Goal: Information Seeking & Learning: Learn about a topic

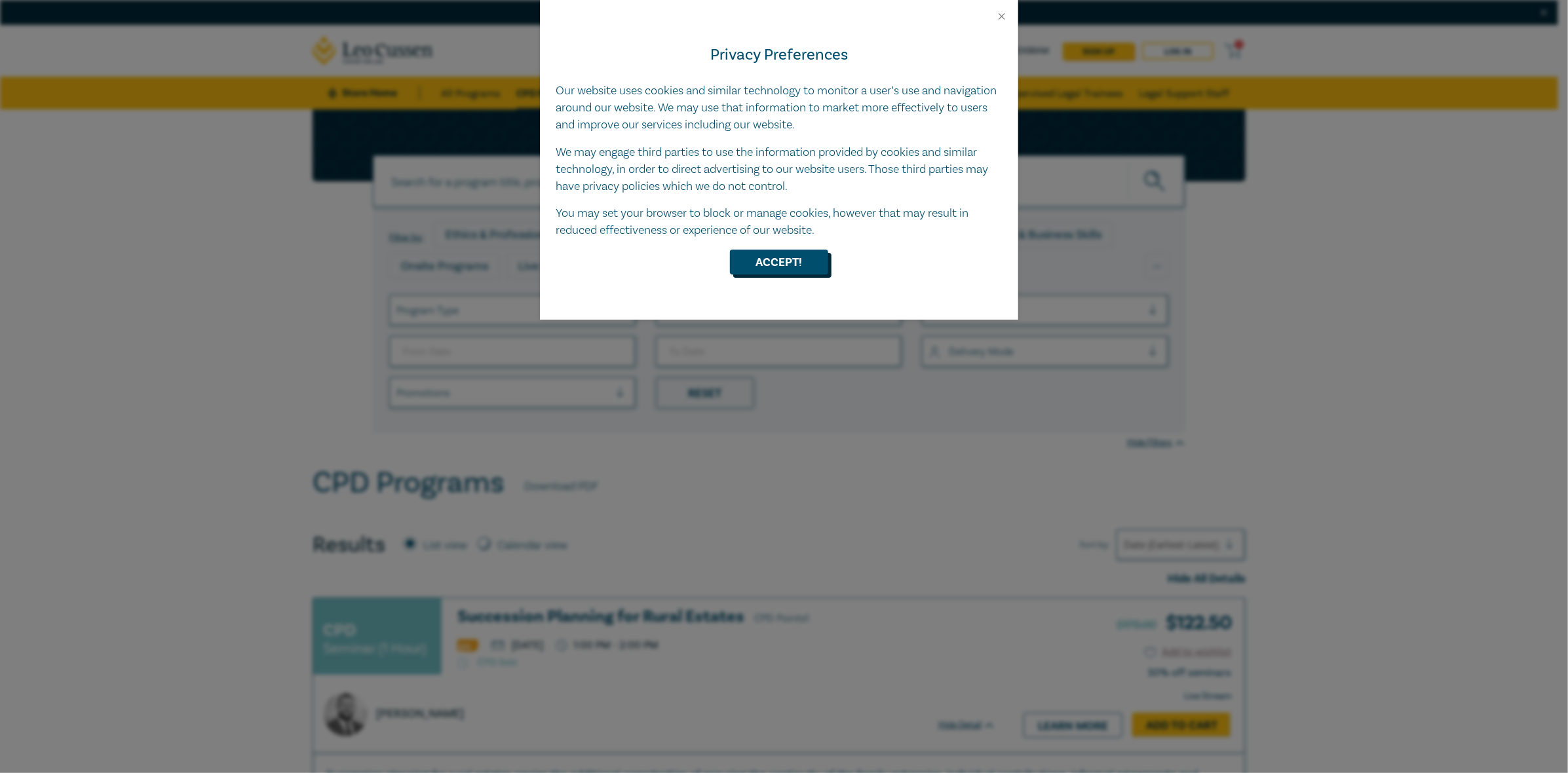
click at [769, 262] on button "Accept!" at bounding box center [779, 262] width 99 height 25
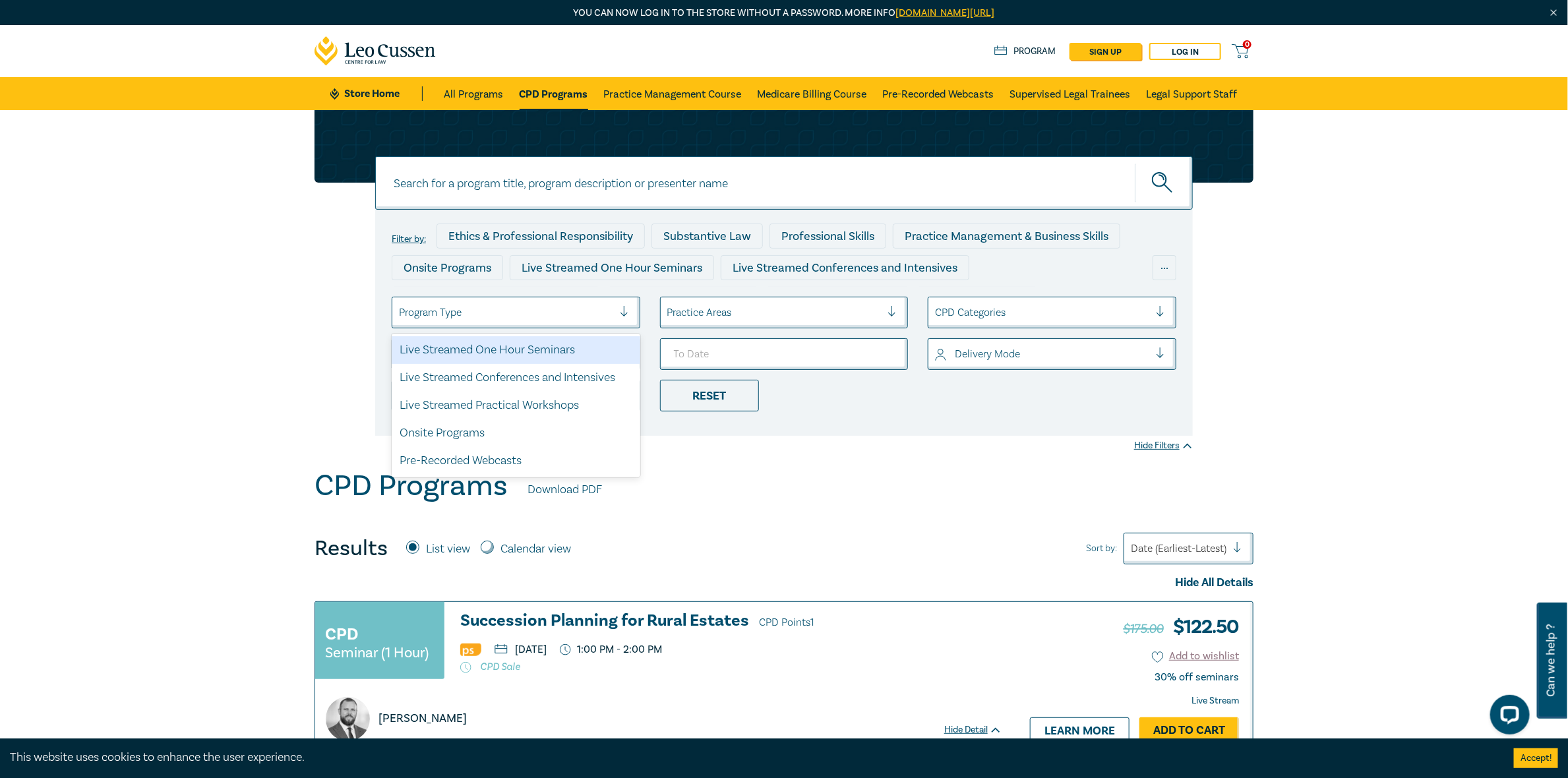
click at [505, 314] on div at bounding box center [505, 313] width 214 height 18
click at [499, 350] on div "Live Streamed One Hour Seminars" at bounding box center [515, 350] width 248 height 27
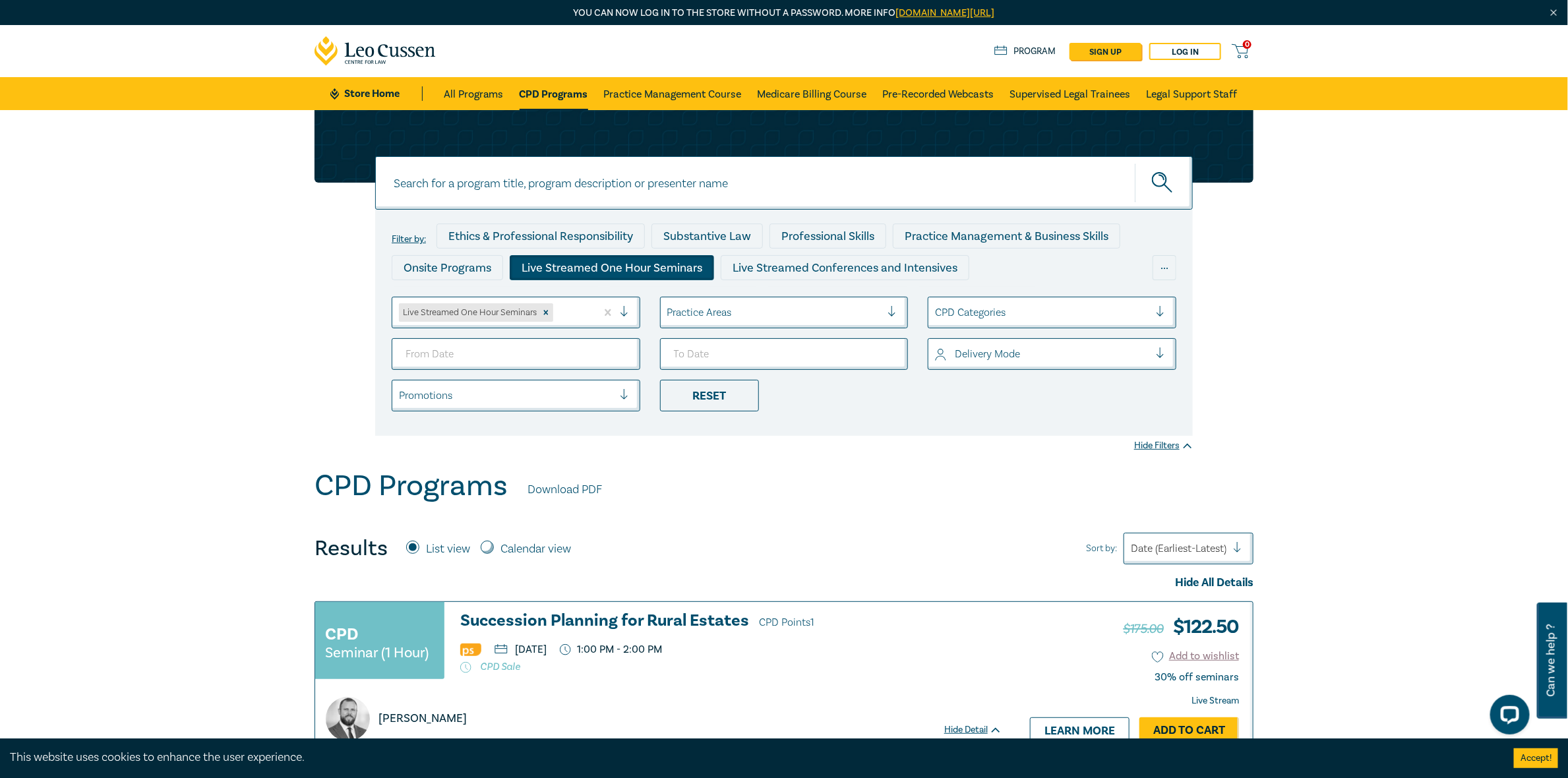
click at [691, 303] on div "Practice Areas" at bounding box center [774, 312] width 228 height 22
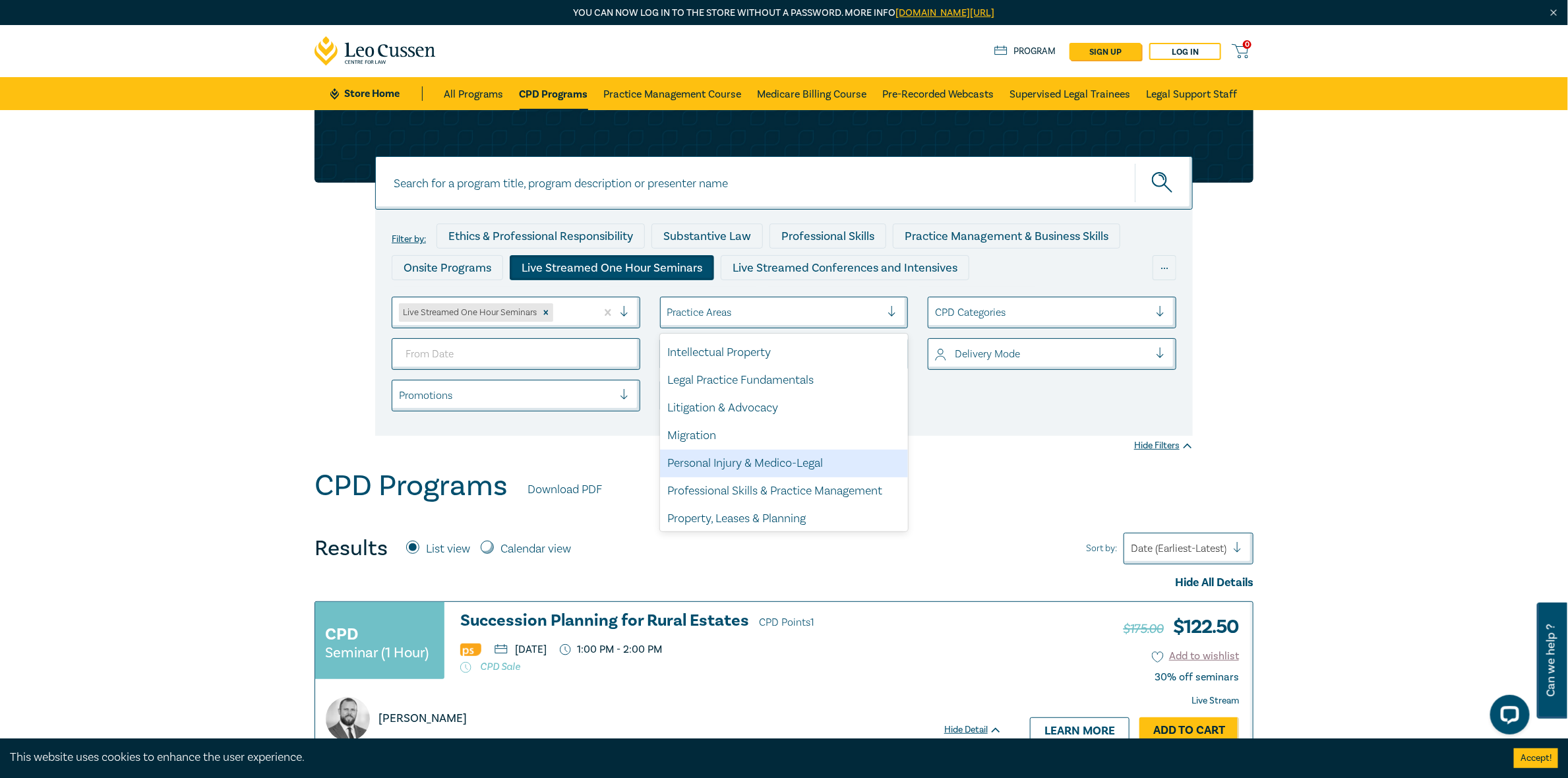
scroll to position [387, 0]
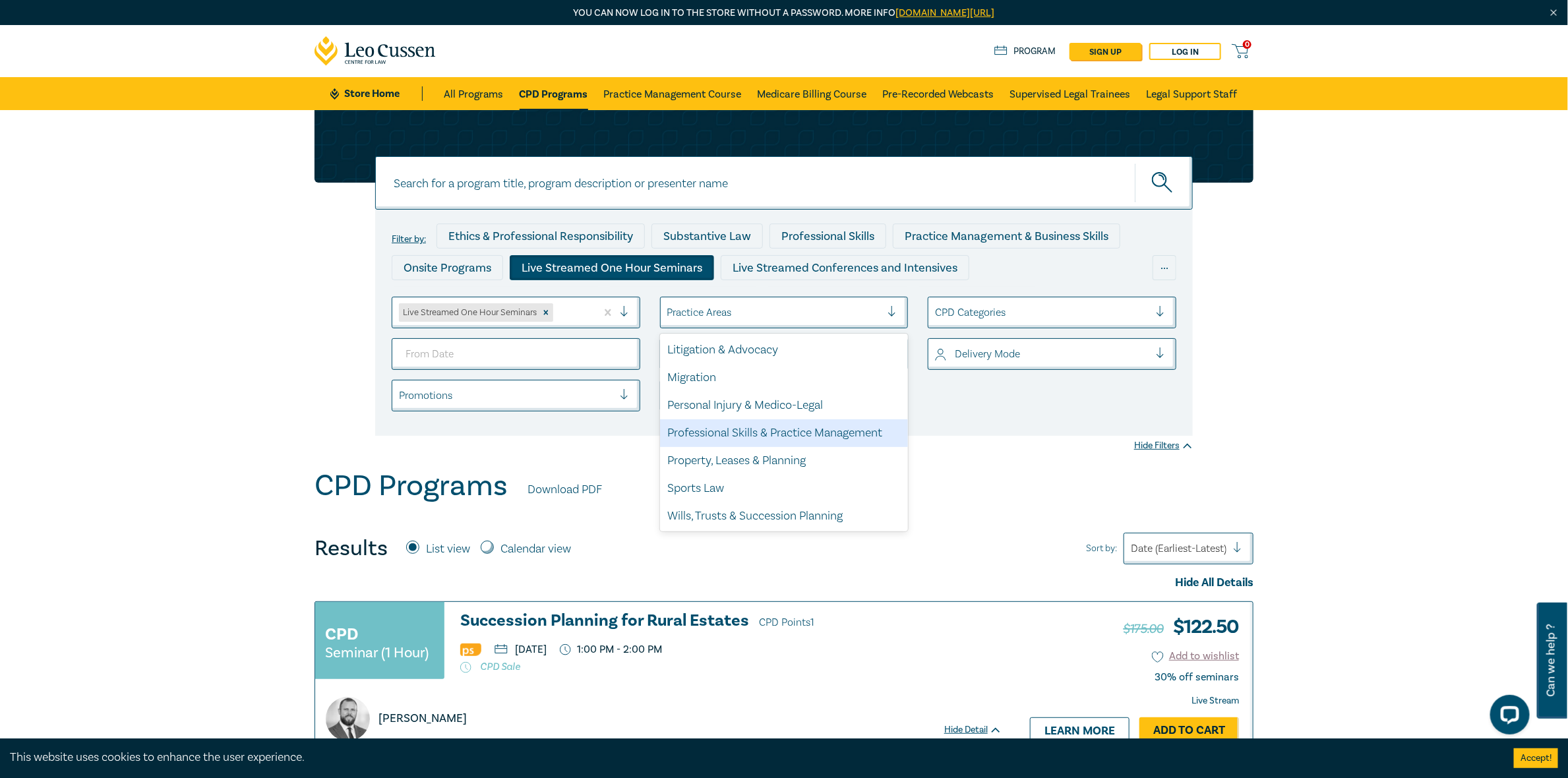
click at [760, 433] on div "Professional Skills & Practice Management" at bounding box center [784, 432] width 248 height 27
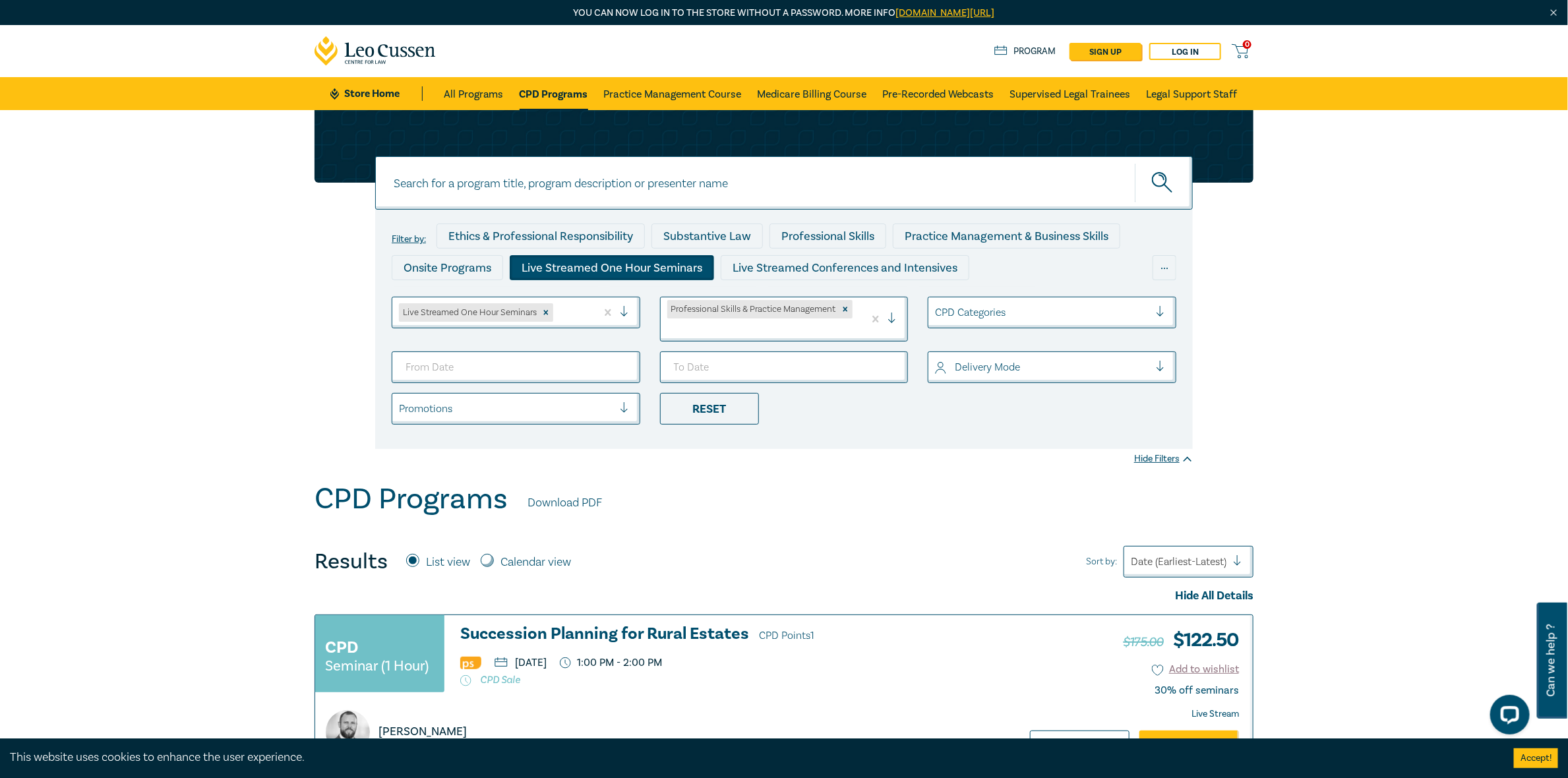
click at [1014, 368] on div at bounding box center [1042, 367] width 214 height 18
click at [990, 429] on div "Live Stream" at bounding box center [1051, 432] width 248 height 27
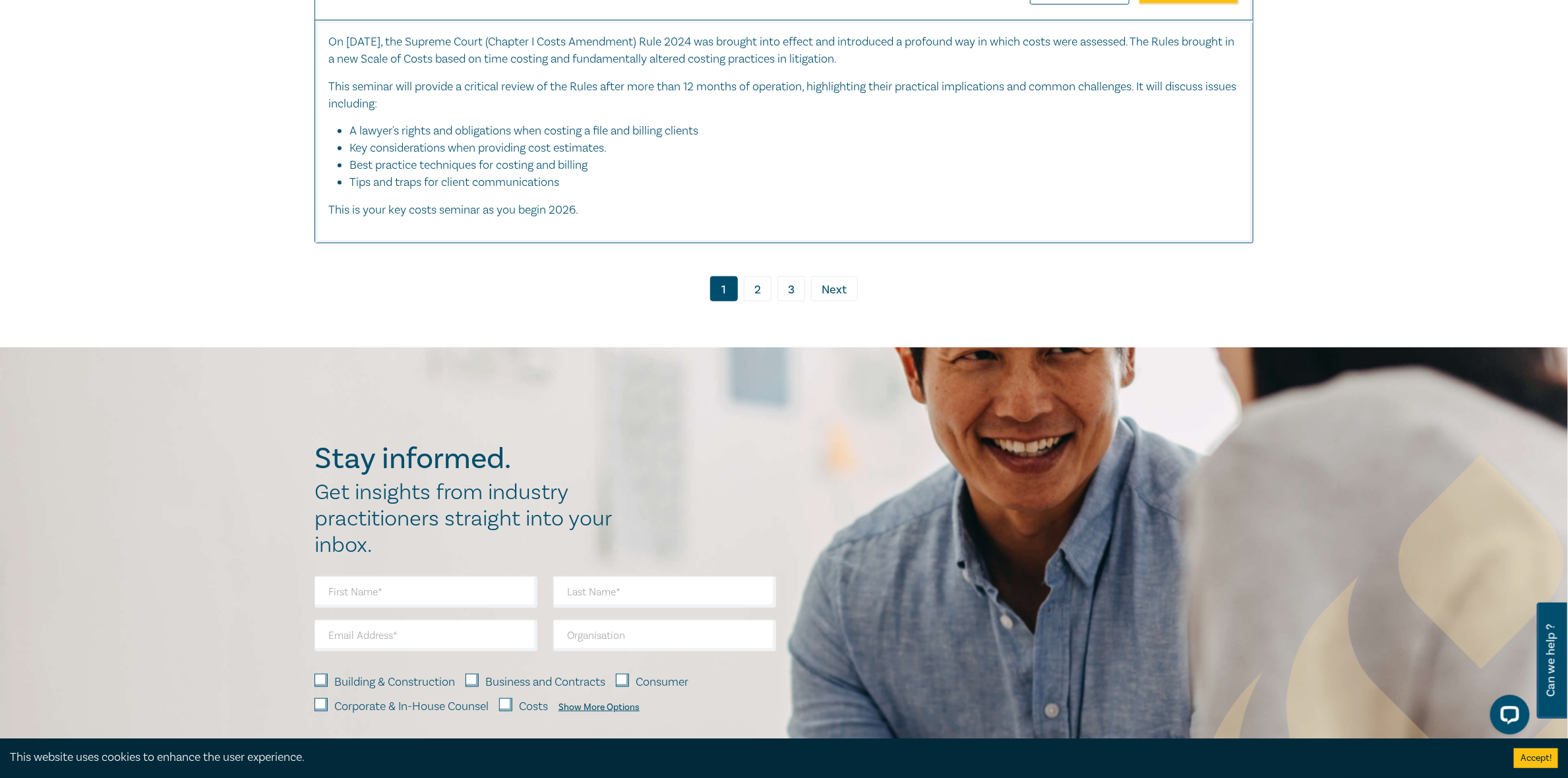
scroll to position [6722, 0]
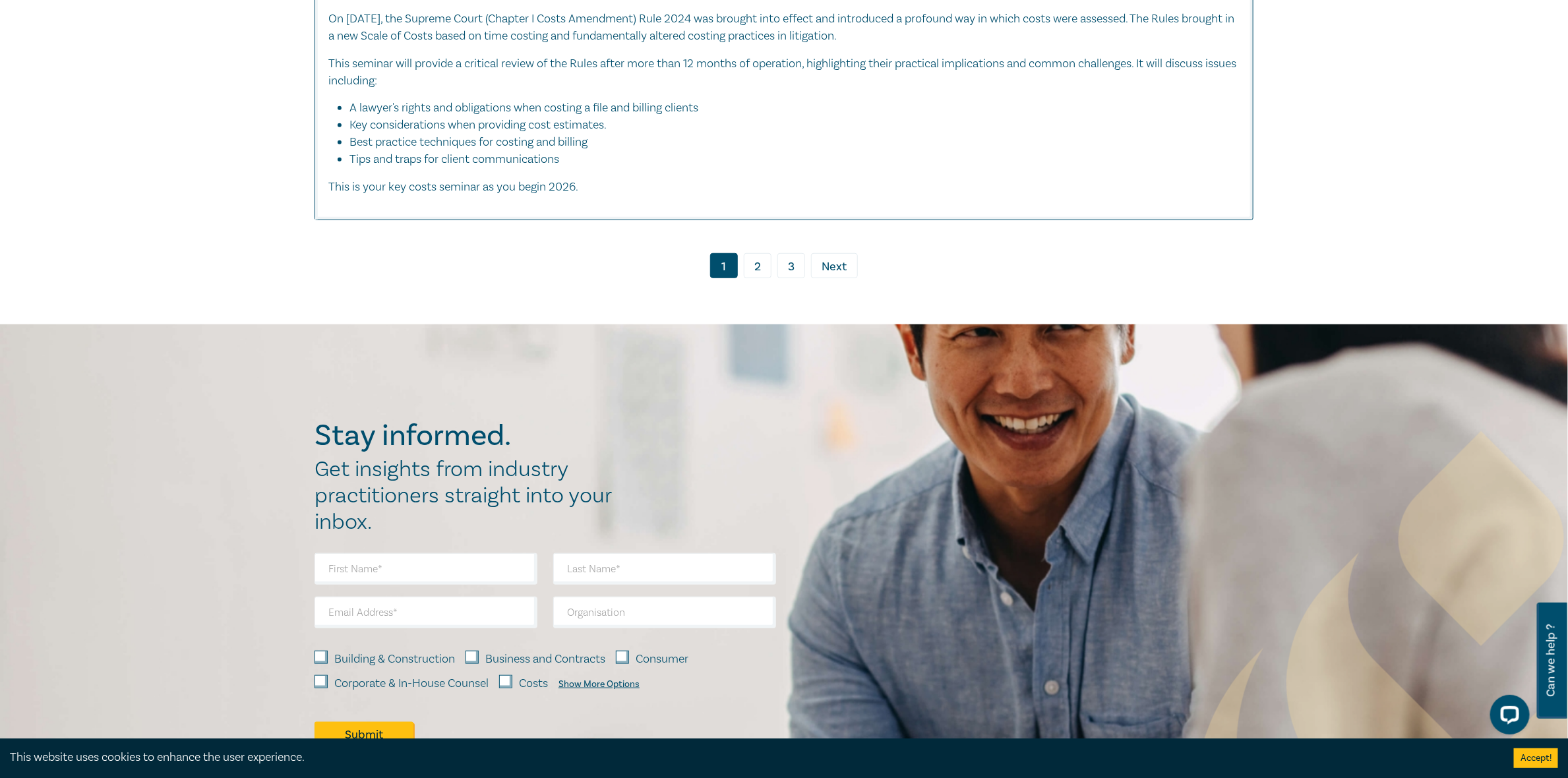
click at [761, 278] on link "2" at bounding box center [757, 266] width 27 height 25
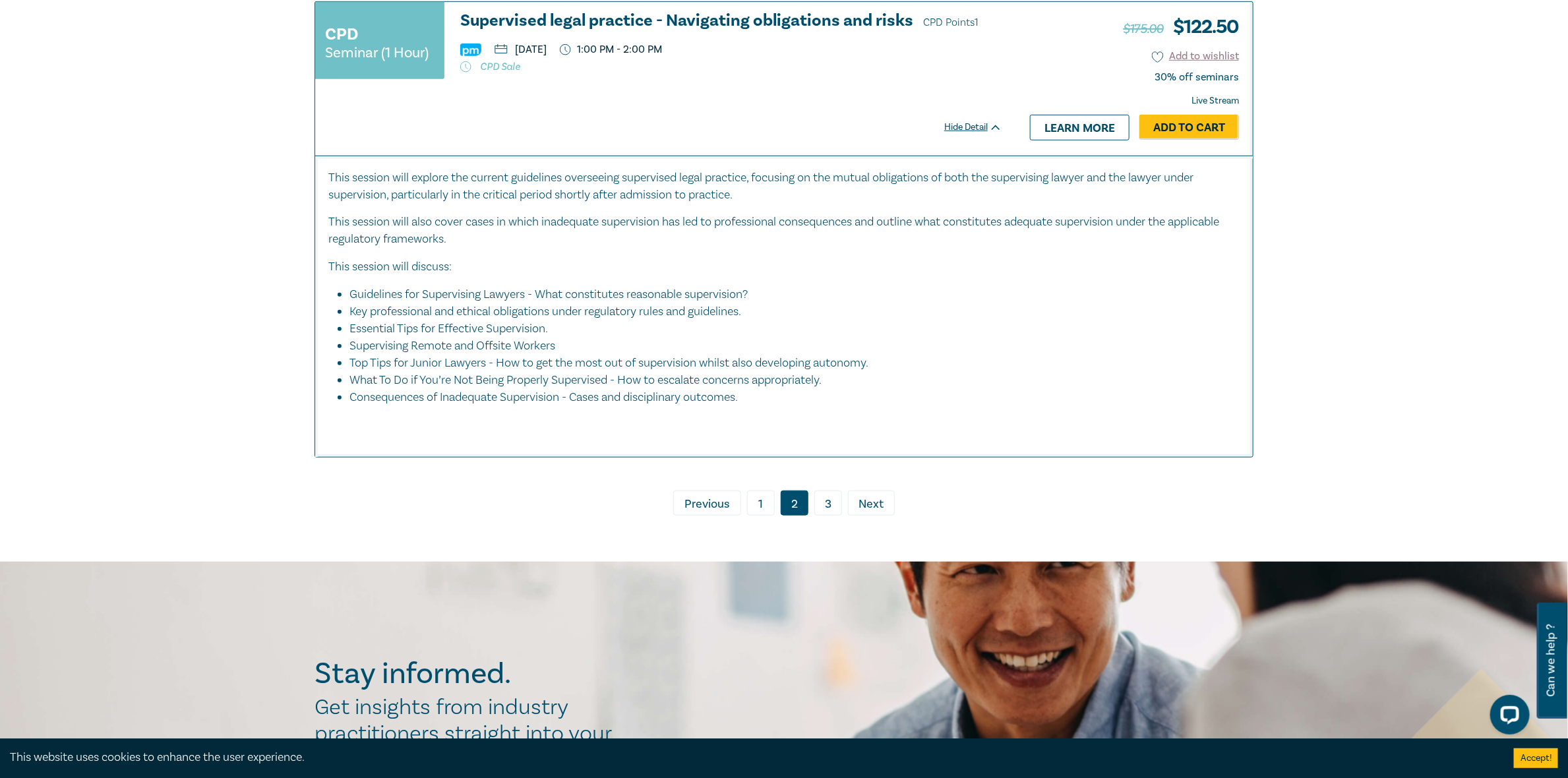
scroll to position [6854, 0]
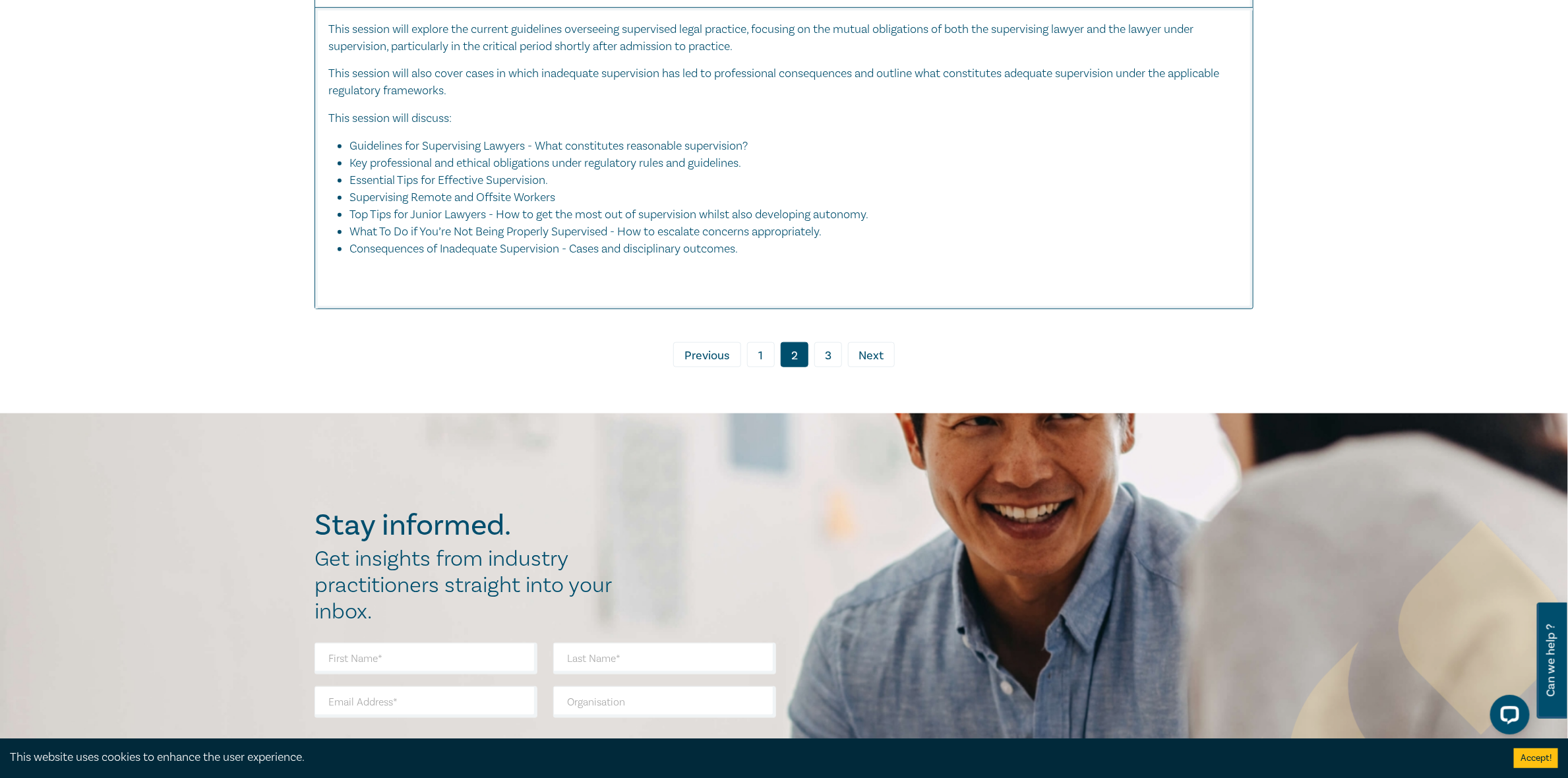
click at [825, 355] on link "3" at bounding box center [828, 354] width 27 height 25
